Goal: Information Seeking & Learning: Learn about a topic

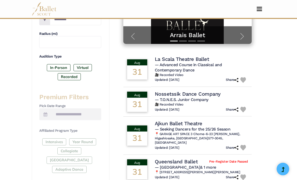
scroll to position [148, 0]
click at [53, 66] on label "In-Person" at bounding box center [59, 67] width 24 height 7
click at [63, 67] on label "In-Person" at bounding box center [59, 67] width 24 height 7
click at [65, 64] on label "In-Person" at bounding box center [59, 67] width 24 height 7
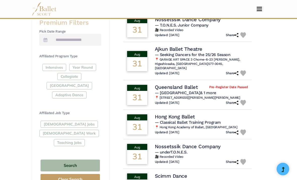
scroll to position [222, 0]
click at [90, 159] on button "Search" at bounding box center [70, 165] width 59 height 12
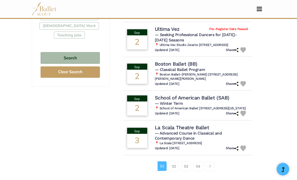
scroll to position [336, 0]
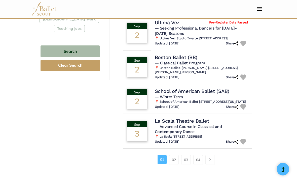
click at [141, 109] on div "2" at bounding box center [137, 102] width 20 height 14
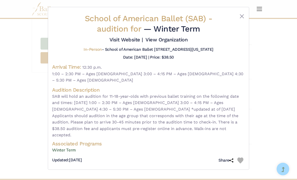
scroll to position [342, 0]
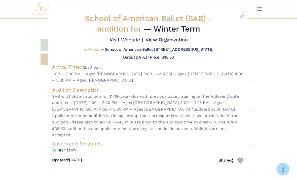
click at [248, 17] on div "School of American Ballet (SAB) - audition for — Winter Term Visit Website | Vi…" at bounding box center [148, 88] width 201 height 162
click at [240, 18] on button "Close" at bounding box center [242, 16] width 6 height 6
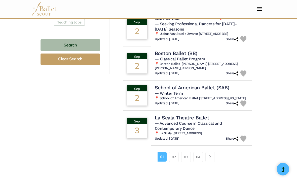
click at [200, 59] on span "— Classical Ballet Program" at bounding box center [180, 58] width 50 height 5
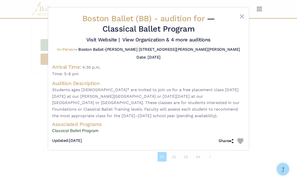
click at [239, 19] on button "Close" at bounding box center [242, 16] width 6 height 6
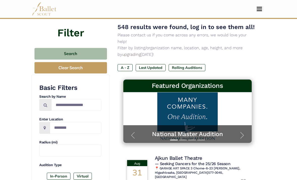
scroll to position [0, 0]
